Goal: Check status: Check status

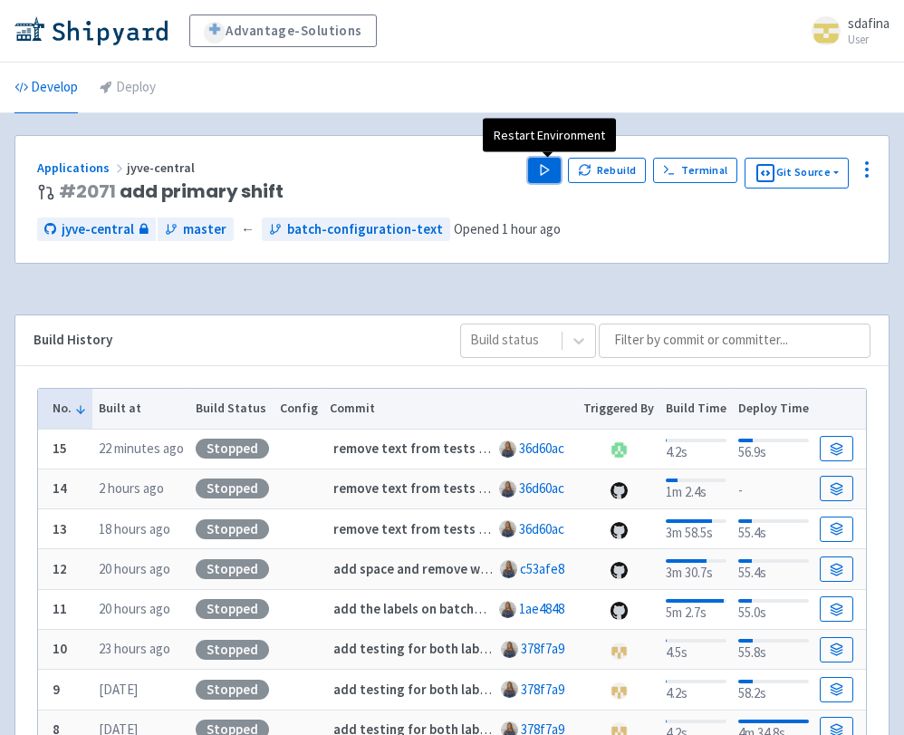
click at [552, 165] on icon "button" at bounding box center [545, 170] width 14 height 14
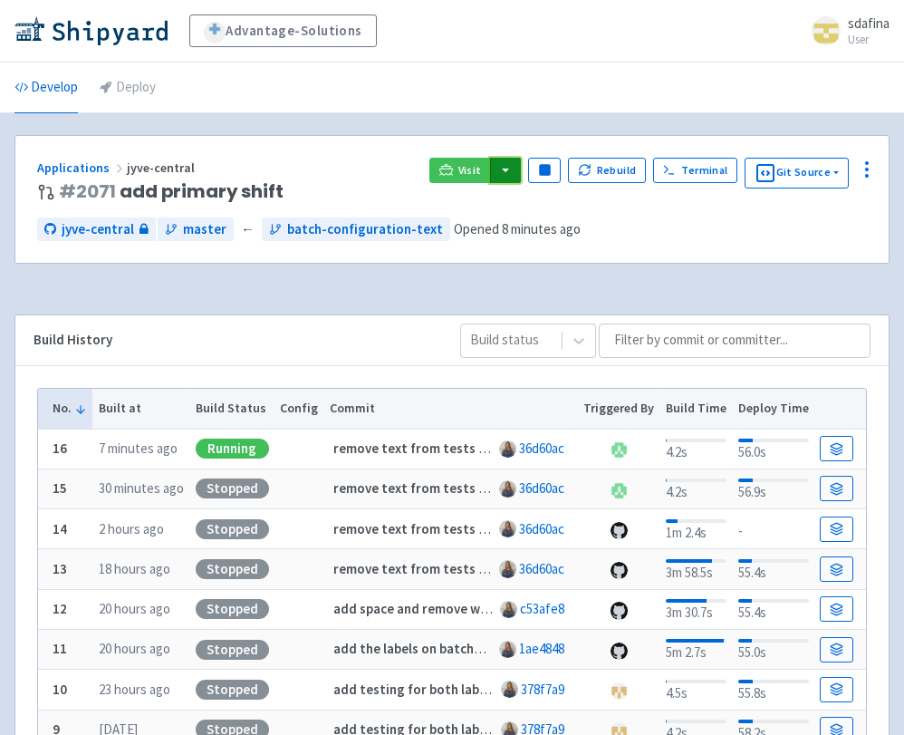
click at [511, 172] on button "button" at bounding box center [505, 170] width 31 height 25
click at [536, 210] on link "boost-django (django-api)" at bounding box center [583, 207] width 189 height 28
